Goal: Information Seeking & Learning: Learn about a topic

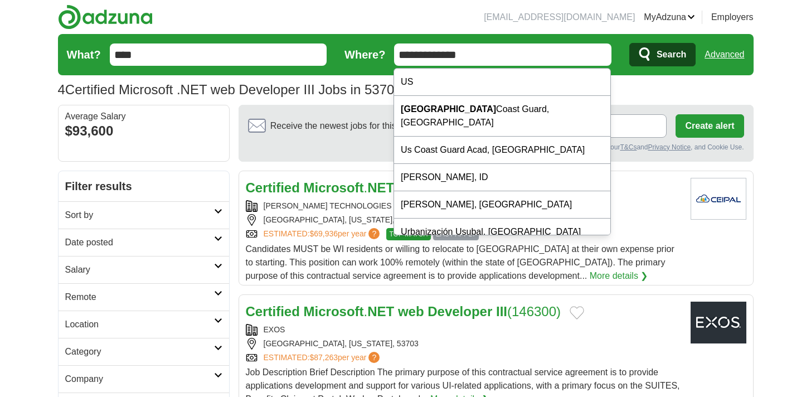
type input "**********"
click at [674, 50] on span "Search" at bounding box center [672, 54] width 30 height 22
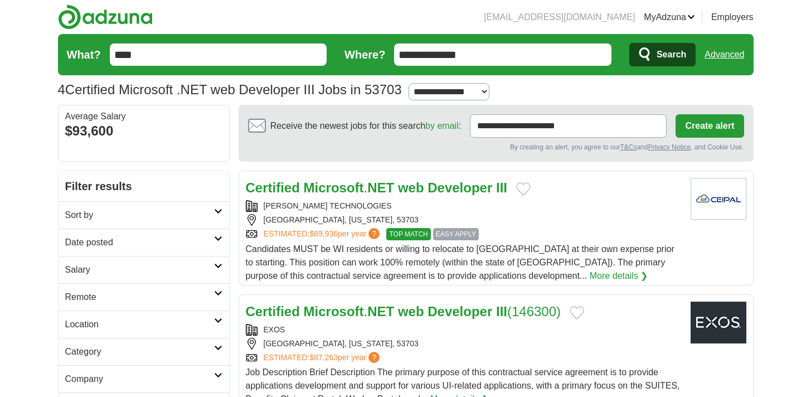
click at [514, 61] on input "**********" at bounding box center [502, 54] width 217 height 22
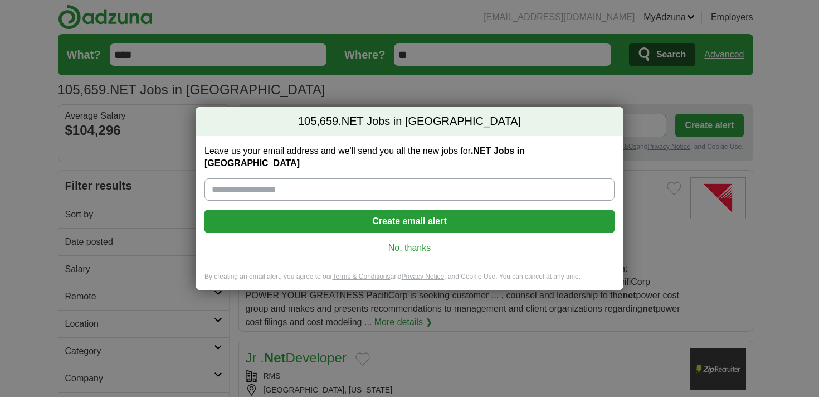
click at [409, 242] on link "No, thanks" at bounding box center [409, 248] width 392 height 12
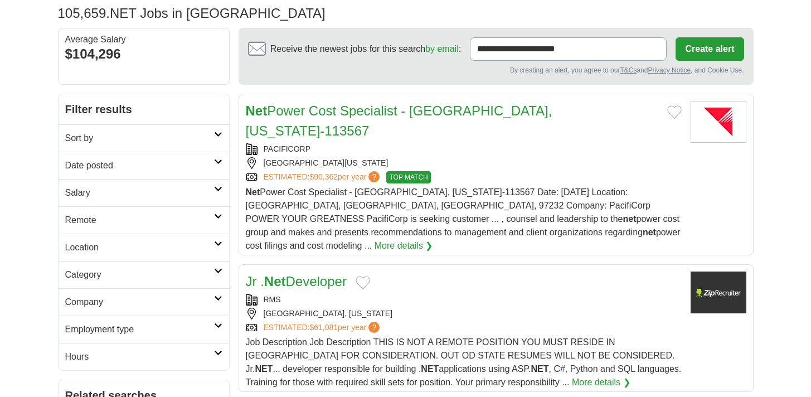
click at [111, 161] on h2 "Date posted" at bounding box center [139, 165] width 149 height 13
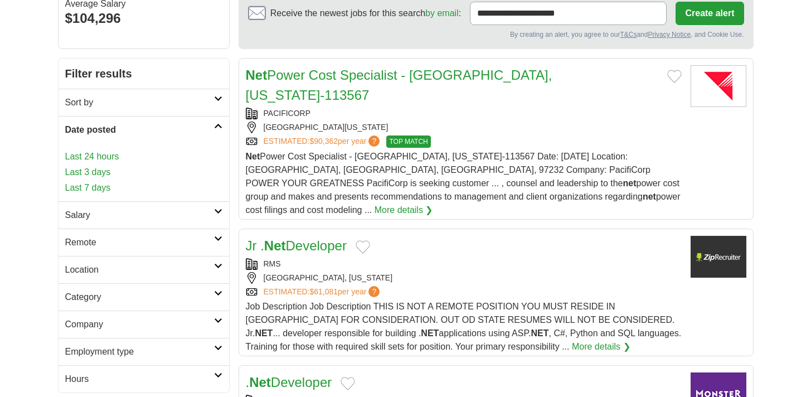
scroll to position [113, 0]
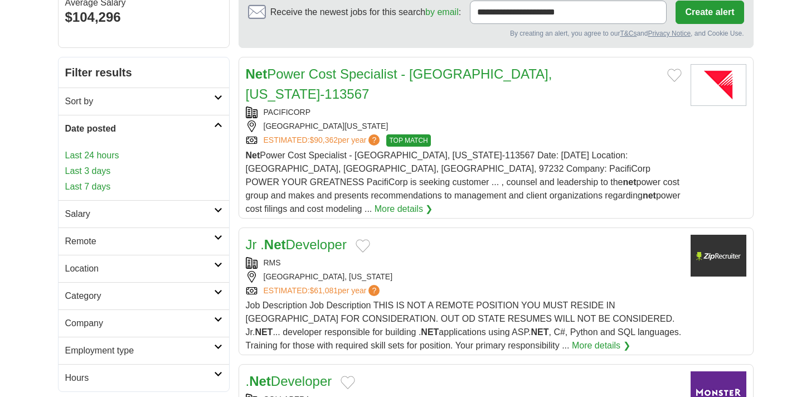
click at [101, 156] on link "Last 24 hours" at bounding box center [143, 155] width 157 height 13
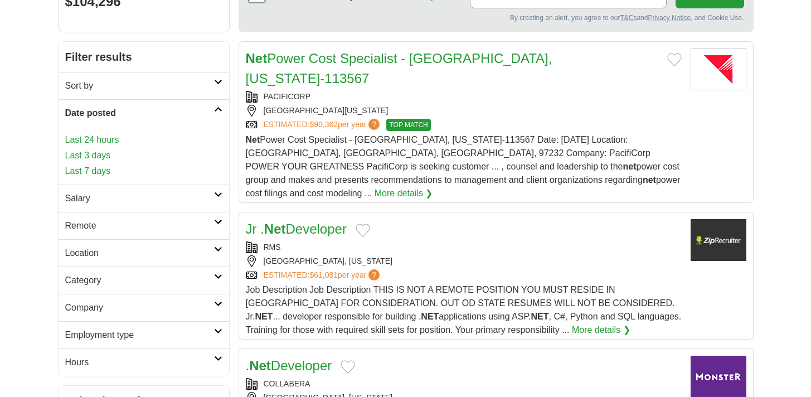
scroll to position [130, 0]
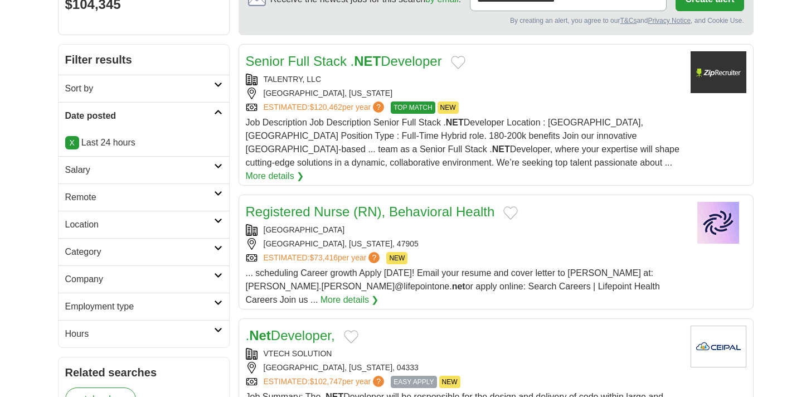
scroll to position [139, 0]
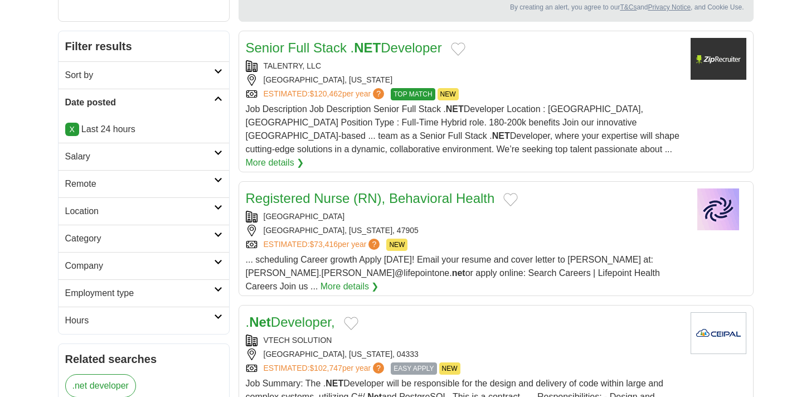
click at [85, 154] on h2 "Salary" at bounding box center [139, 156] width 149 height 13
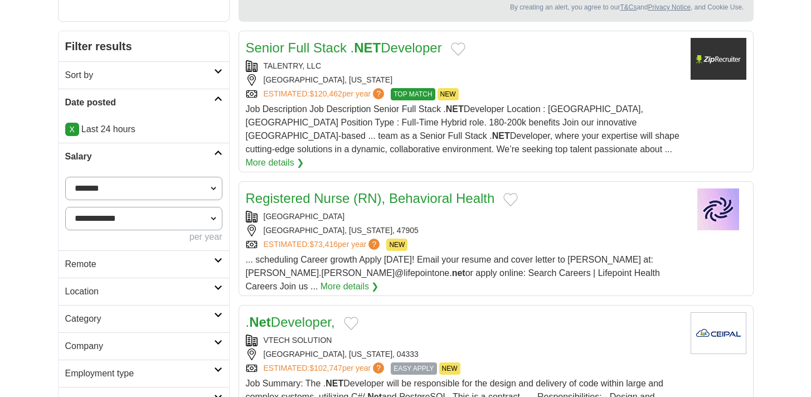
click at [85, 154] on h2 "Salary" at bounding box center [139, 156] width 149 height 13
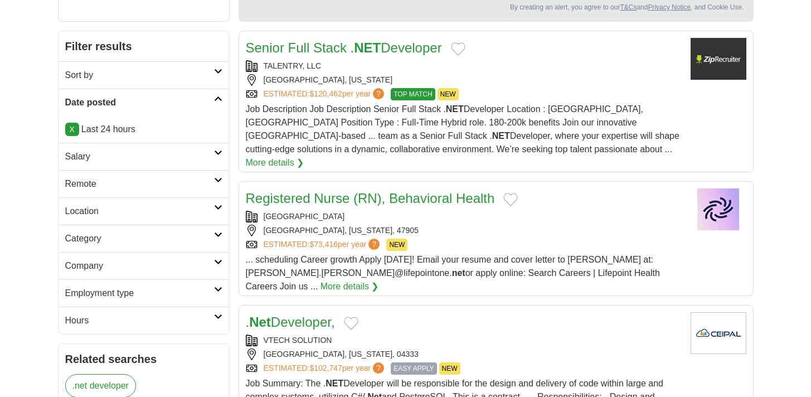
click at [79, 187] on h2 "Remote" at bounding box center [139, 183] width 149 height 13
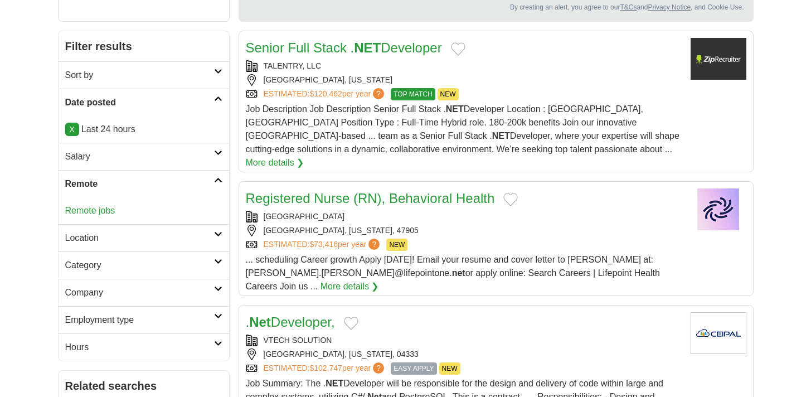
click at [75, 212] on link "Remote jobs" at bounding box center [90, 210] width 50 height 9
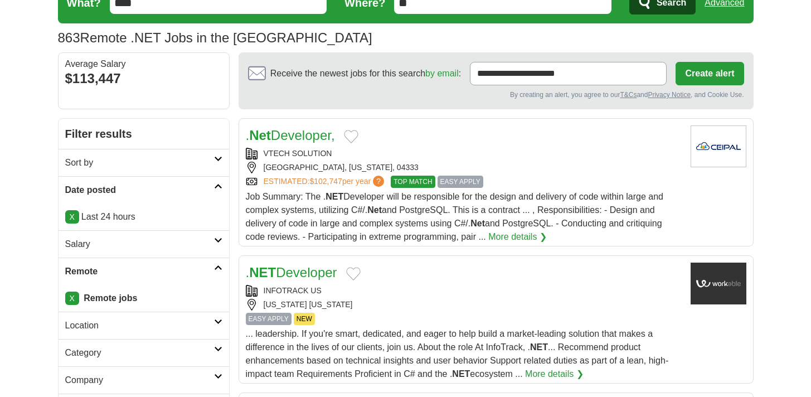
scroll to position [63, 0]
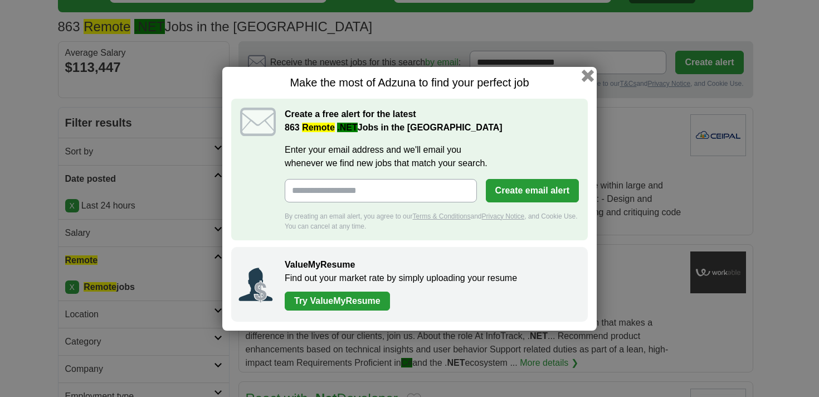
click at [587, 76] on button "button" at bounding box center [588, 75] width 12 height 12
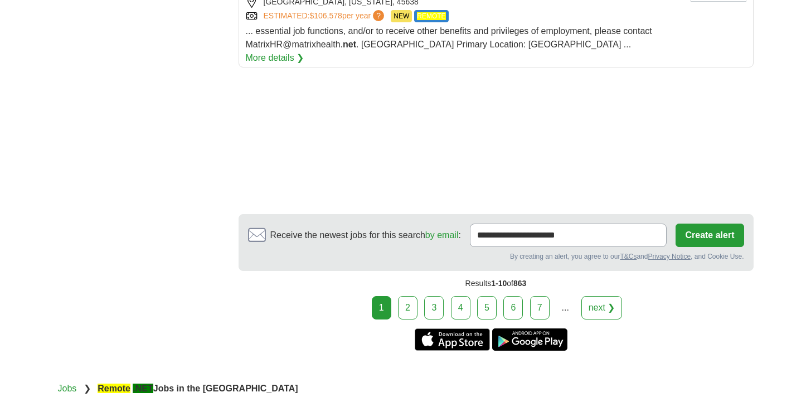
scroll to position [1586, 0]
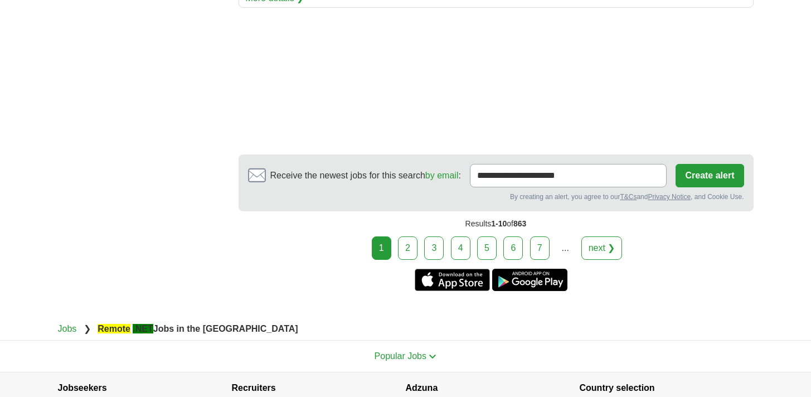
click at [410, 236] on link "2" at bounding box center [408, 247] width 20 height 23
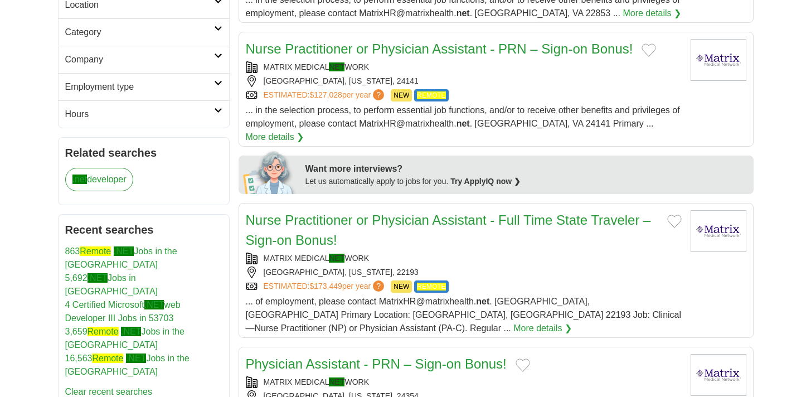
scroll to position [373, 0]
click at [115, 273] on link "5,692 .NET Jobs in US" at bounding box center [111, 284] width 93 height 23
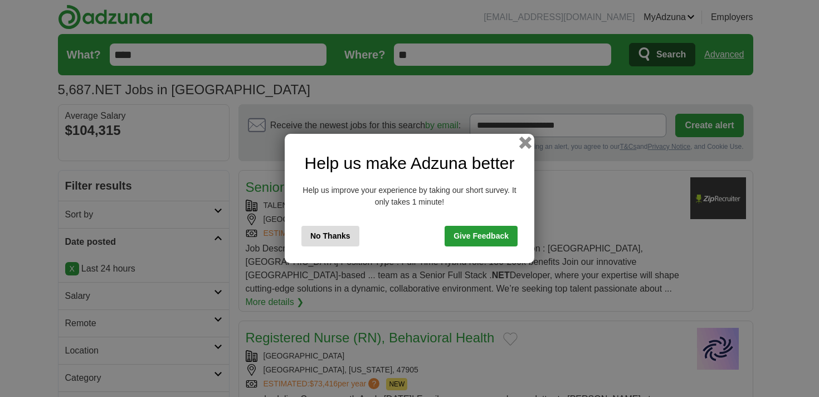
click at [525, 146] on button "button" at bounding box center [525, 143] width 12 height 12
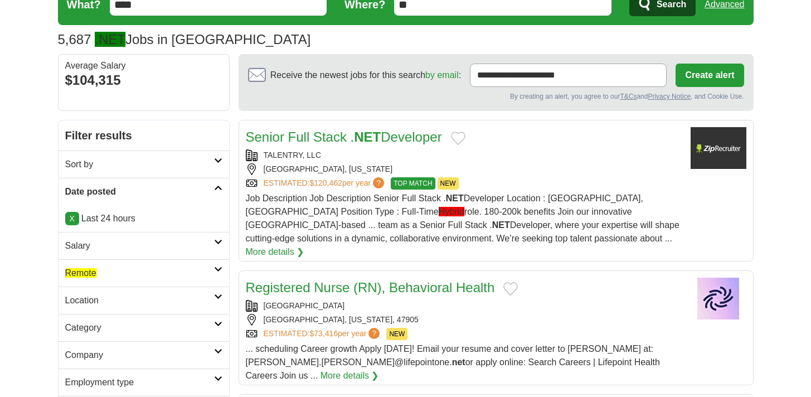
scroll to position [57, 0]
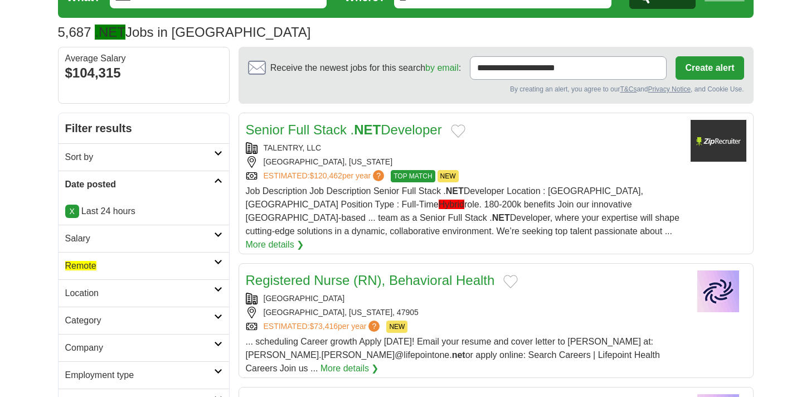
click at [111, 267] on h2 "Remote" at bounding box center [139, 265] width 149 height 13
click at [106, 294] on link "Remote jobs" at bounding box center [88, 292] width 47 height 9
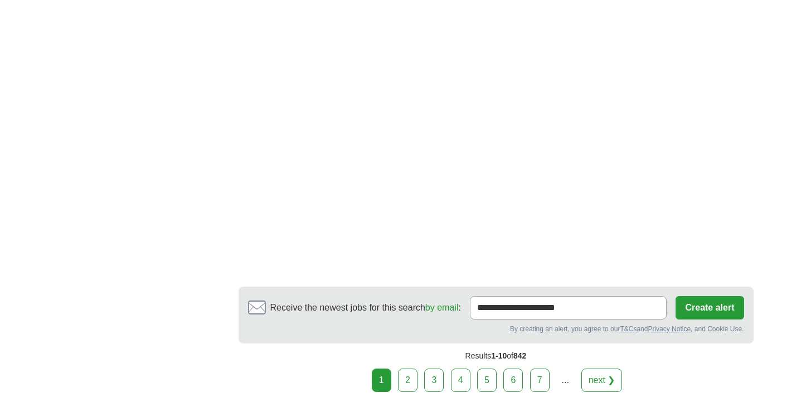
scroll to position [2016, 0]
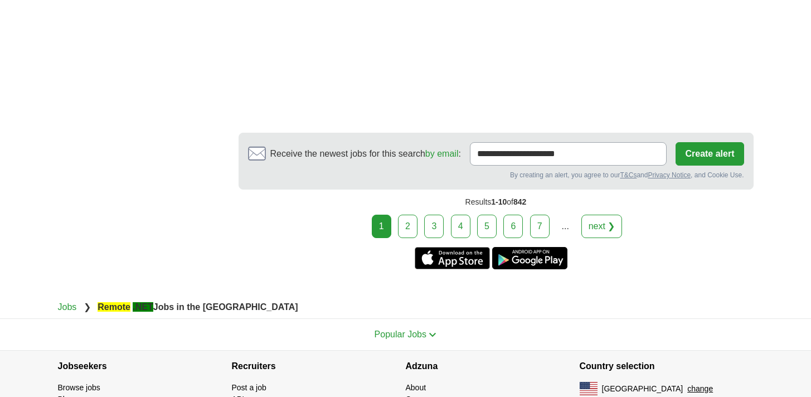
click at [417, 215] on link "2" at bounding box center [408, 226] width 20 height 23
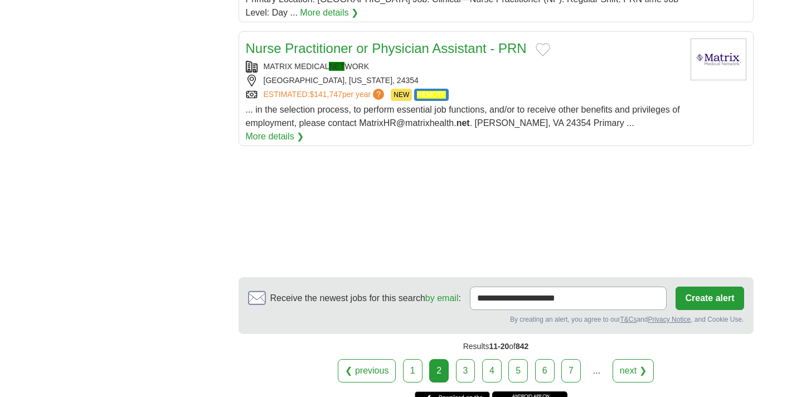
scroll to position [1362, 0]
